Goal: Find specific page/section: Find specific page/section

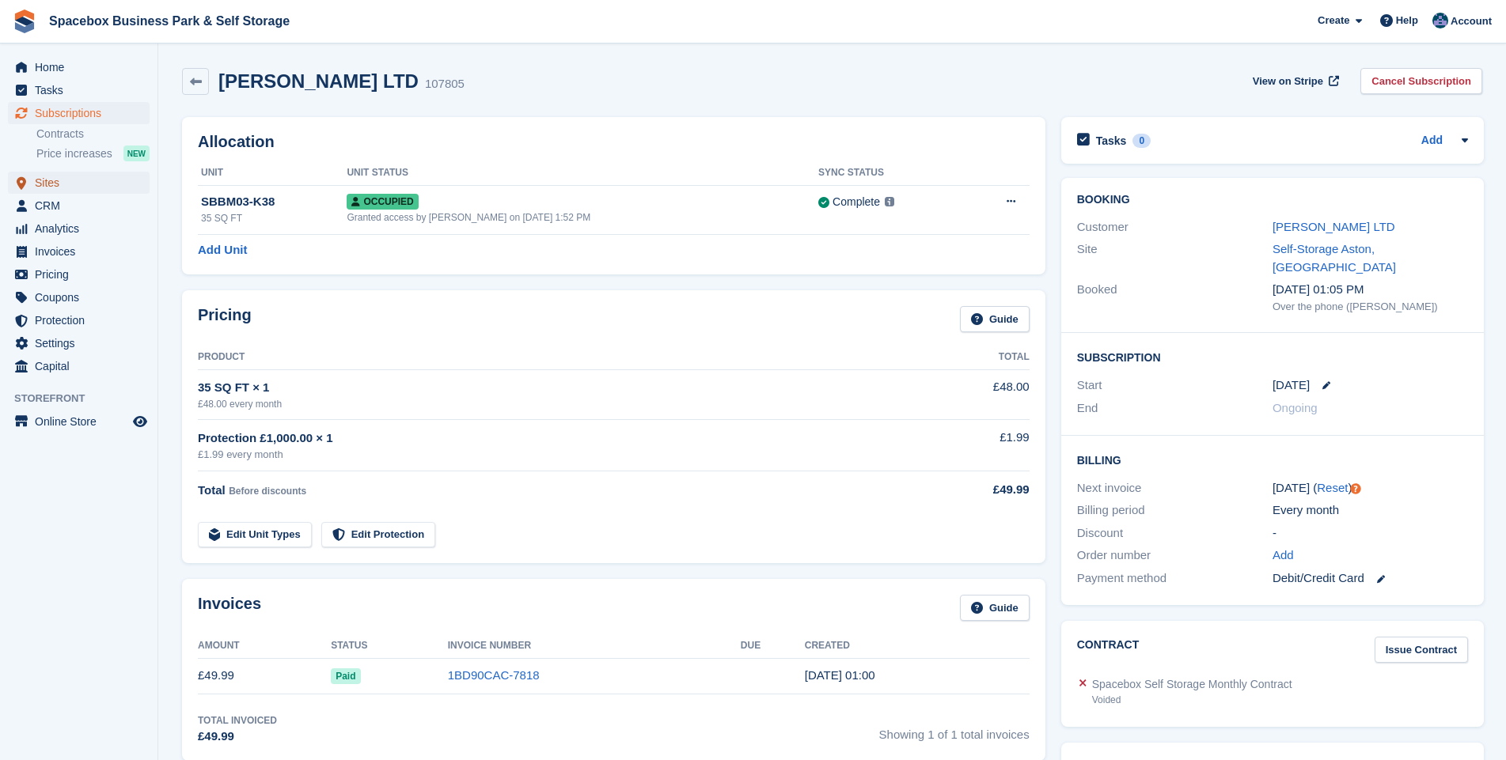
click at [44, 185] on span "Sites" at bounding box center [82, 183] width 95 height 22
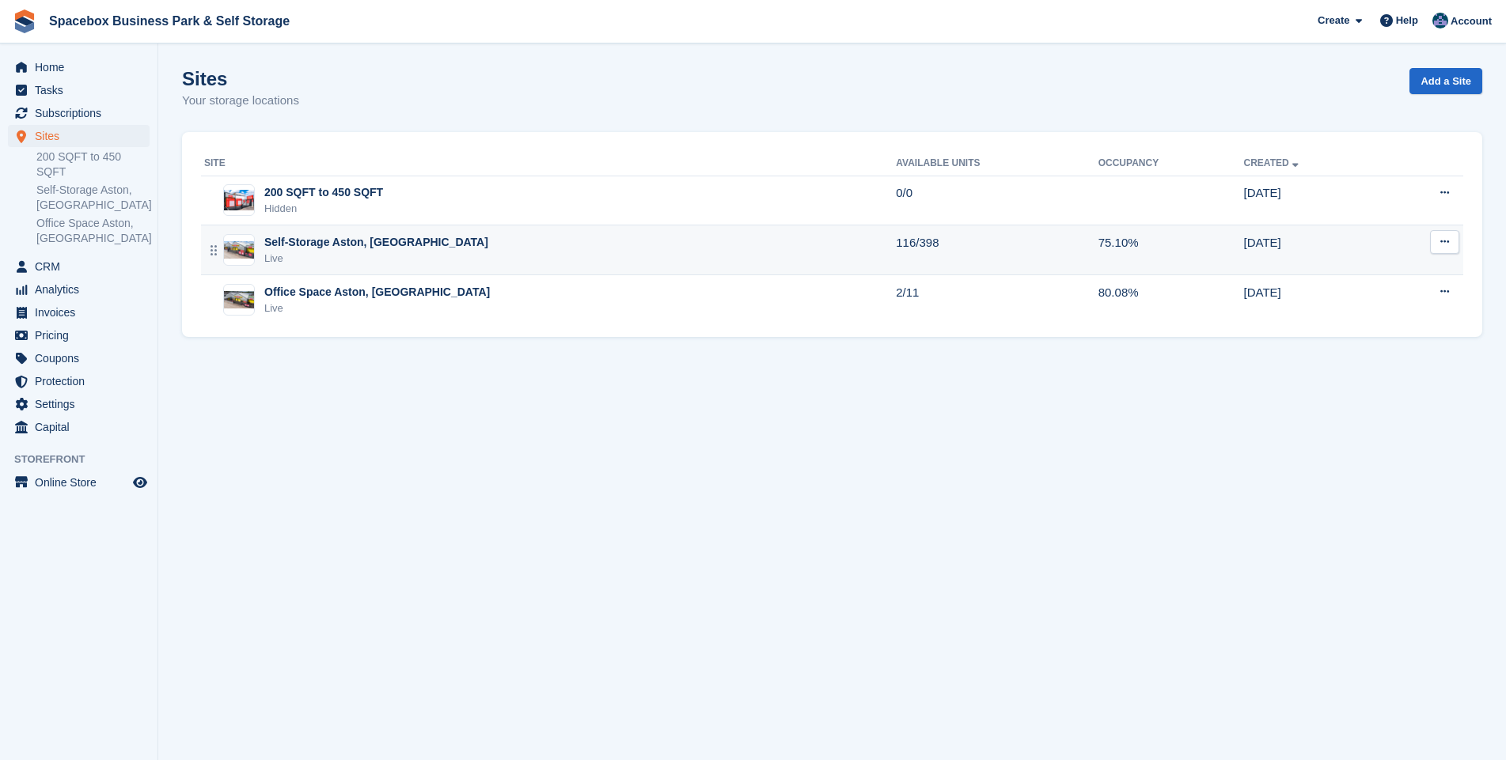
click at [324, 252] on div "Live" at bounding box center [376, 259] width 224 height 16
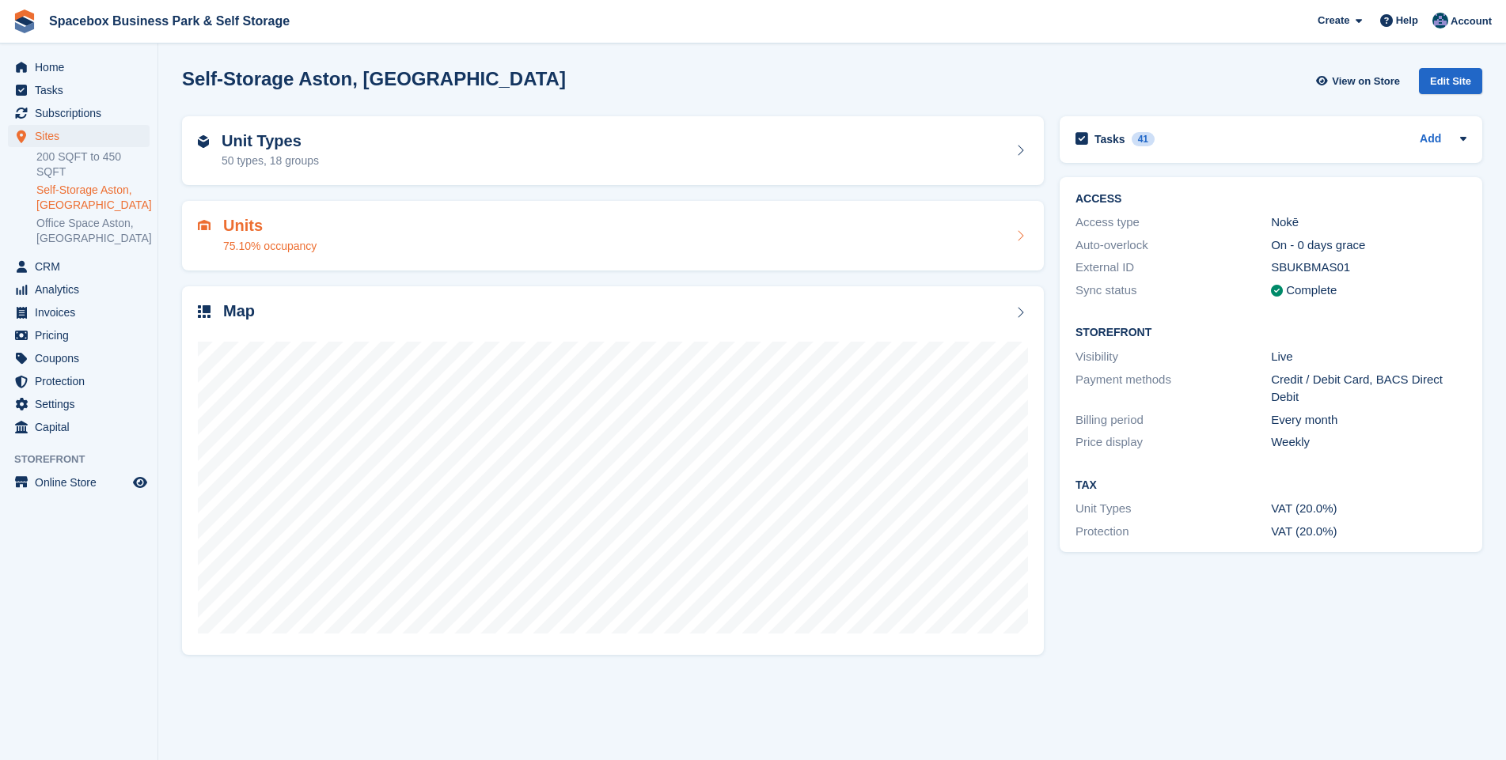
click at [229, 226] on h2 "Units" at bounding box center [269, 226] width 93 height 18
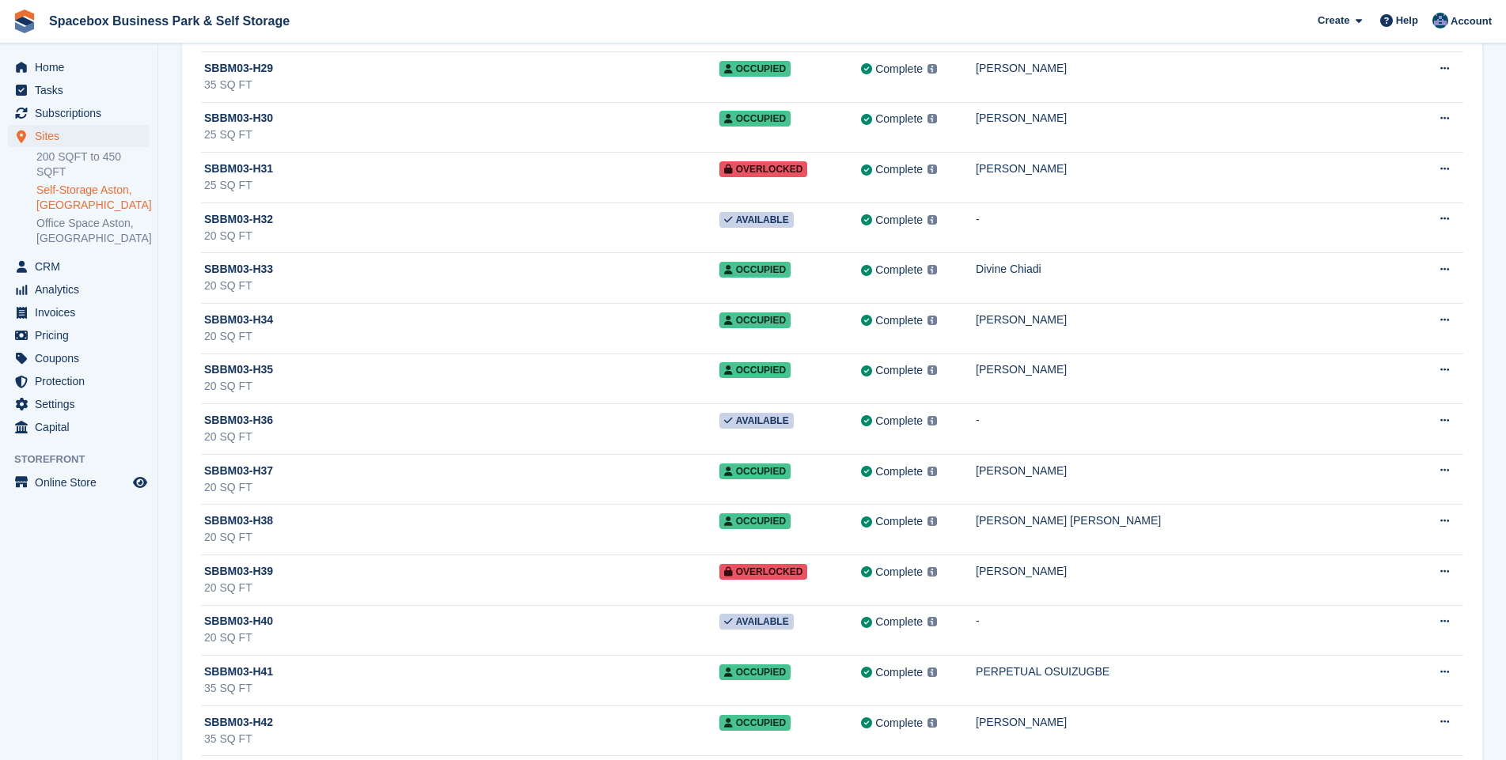
scroll to position [10266, 0]
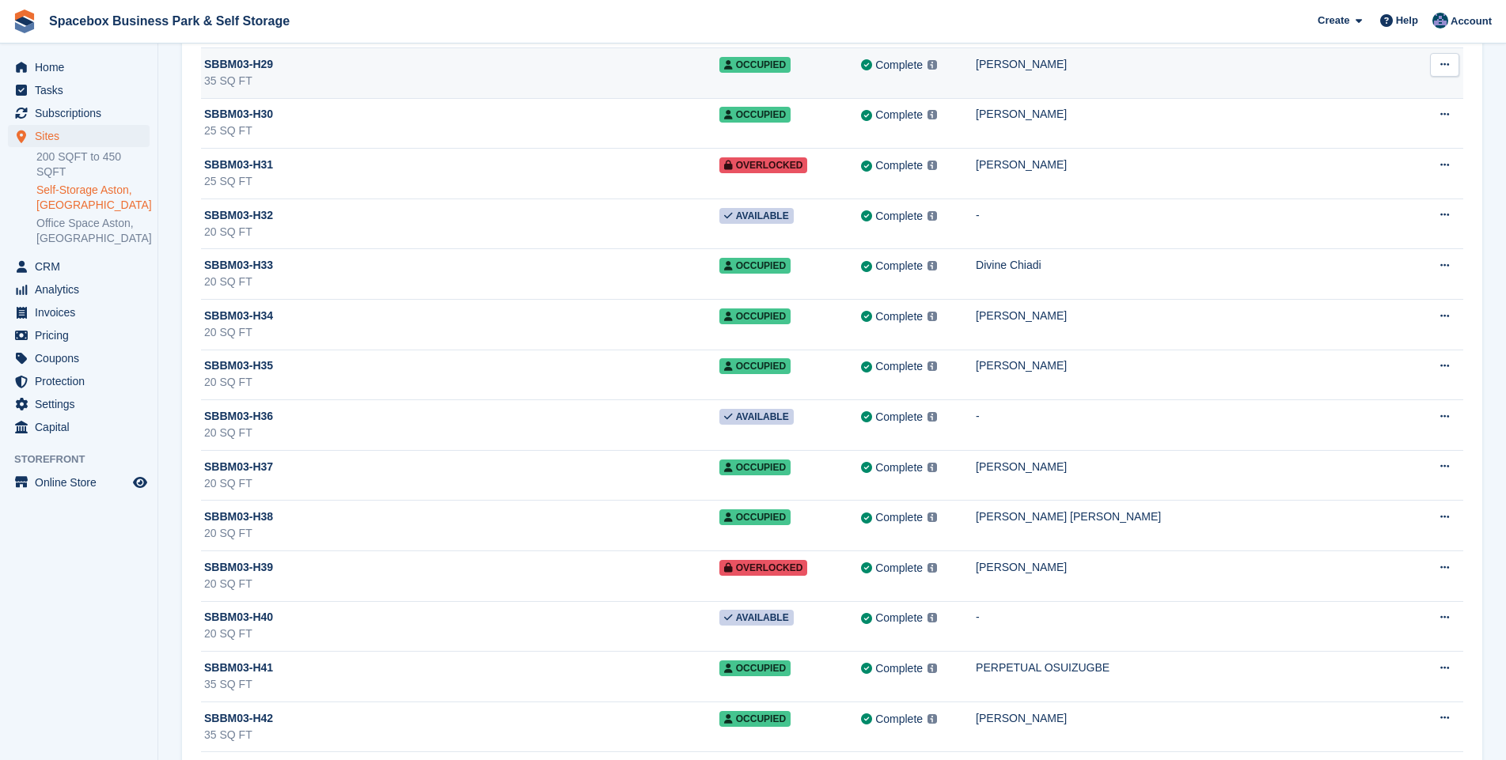
click at [508, 73] on div "35 SQ FT" at bounding box center [461, 81] width 515 height 17
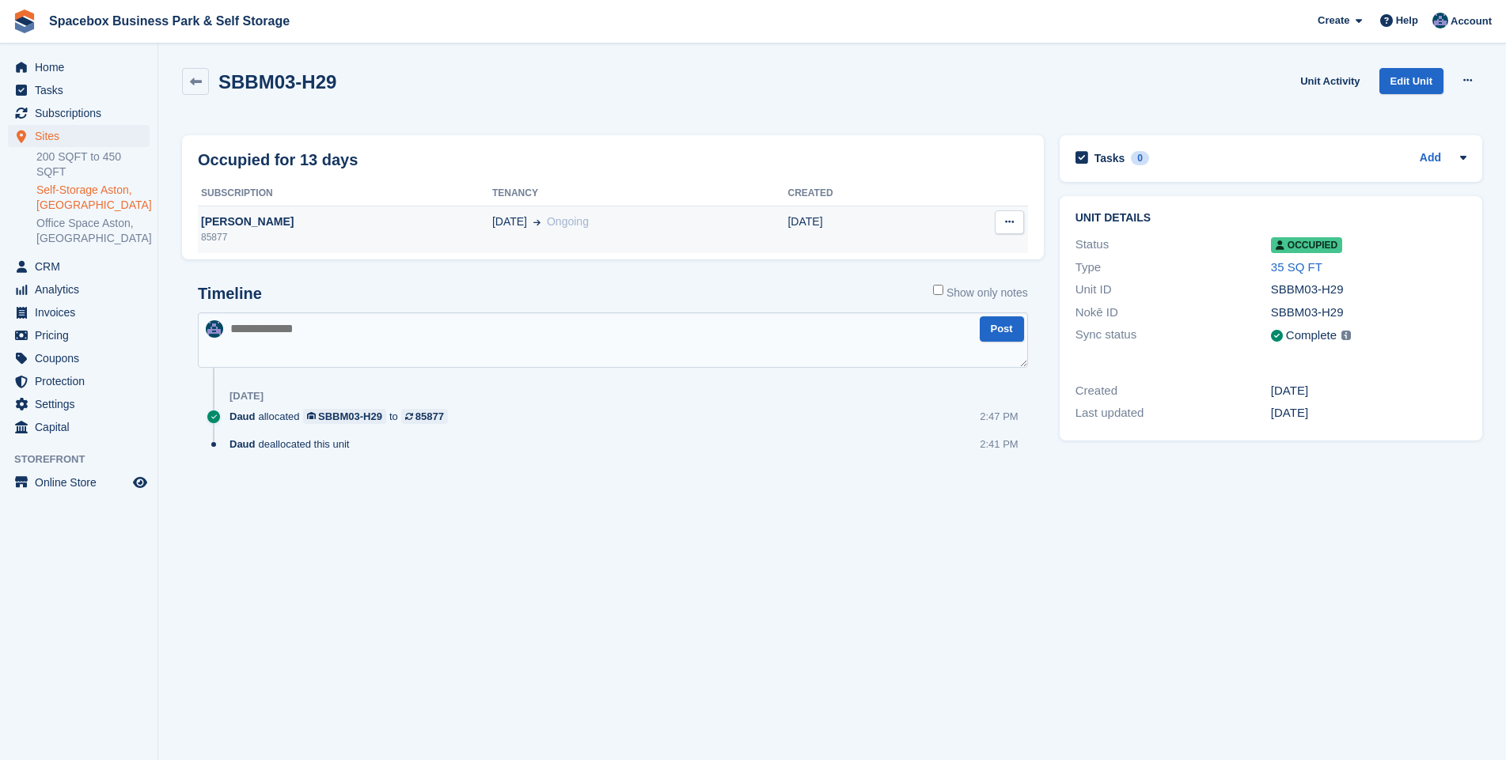
click at [260, 229] on div "hasanov safarkhon" at bounding box center [345, 222] width 294 height 17
